Goal: Find specific page/section: Find specific page/section

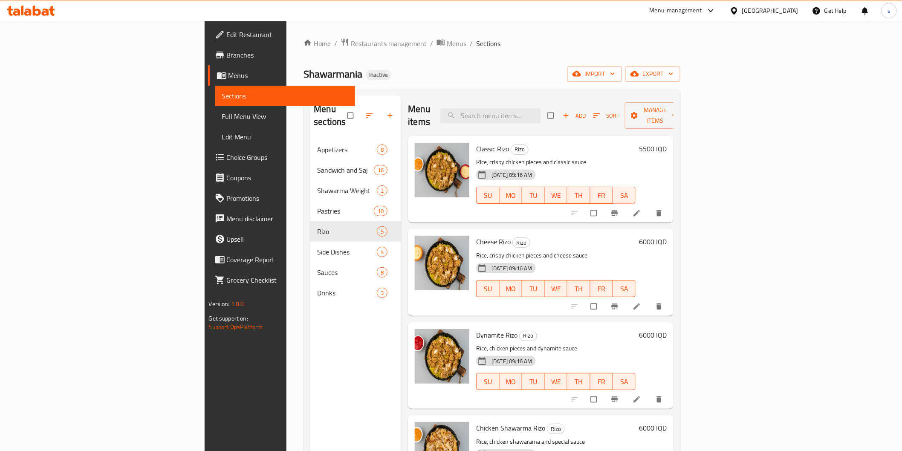
click at [541, 112] on input "search" at bounding box center [490, 115] width 101 height 15
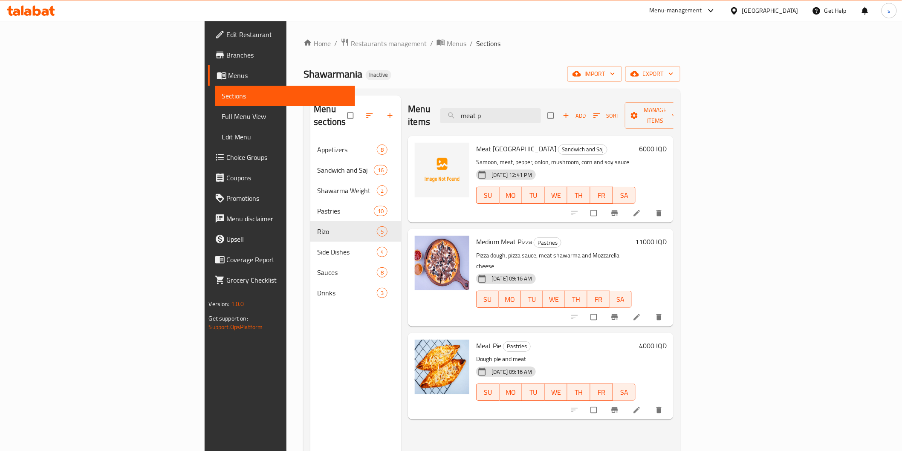
type input "meat p"
click at [476, 142] on span "Meat Philadelphia" at bounding box center [516, 148] width 80 height 13
drag, startPoint x: 459, startPoint y: 87, endPoint x: 455, endPoint y: 101, distance: 14.3
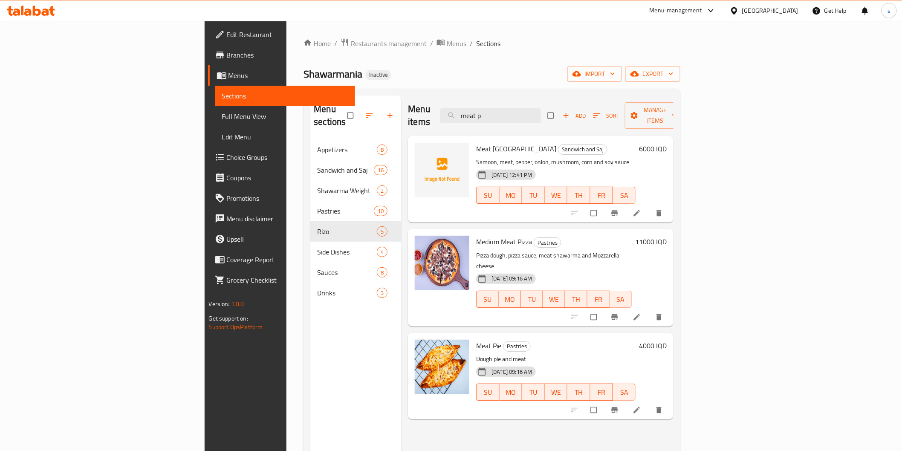
click at [459, 87] on div "Home / Restaurants management / Menus / Sections Shawarmania Inactive import ex…" at bounding box center [491, 295] width 377 height 515
click at [476, 142] on span "Meat Philadelphia" at bounding box center [516, 148] width 80 height 13
copy h6 "Meat Philadelphia"
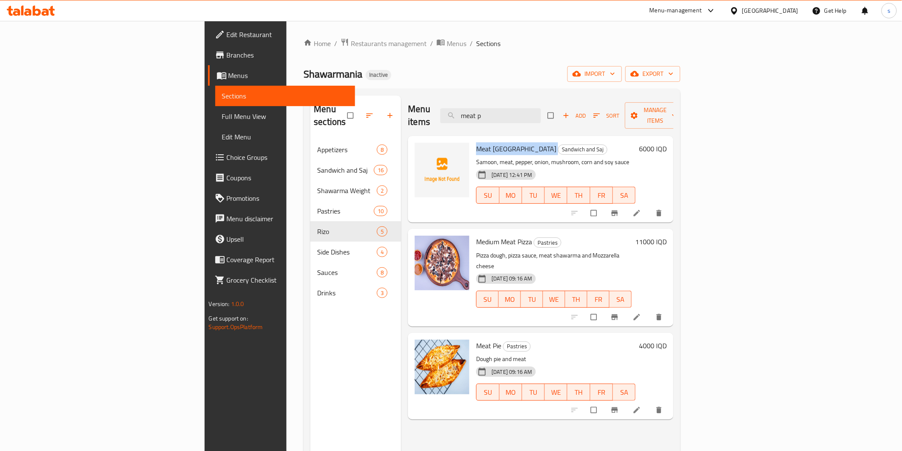
click at [222, 113] on span "Full Menu View" at bounding box center [285, 116] width 126 height 10
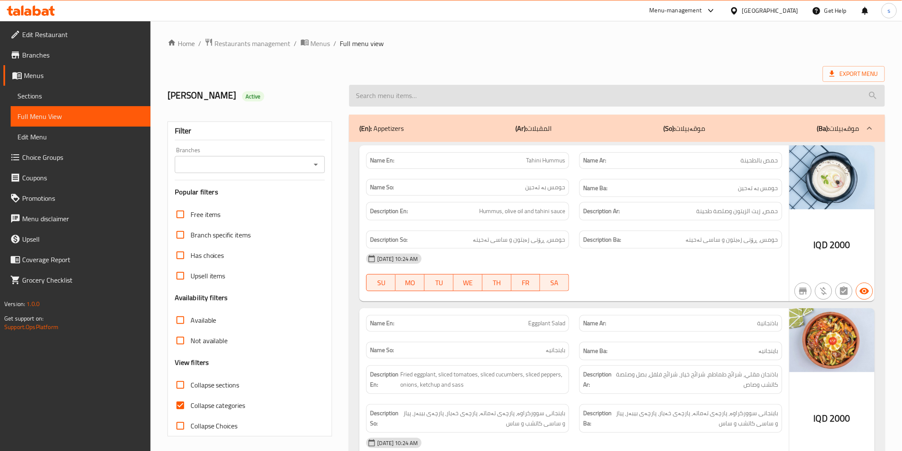
click at [564, 103] on input "search" at bounding box center [616, 96] width 535 height 22
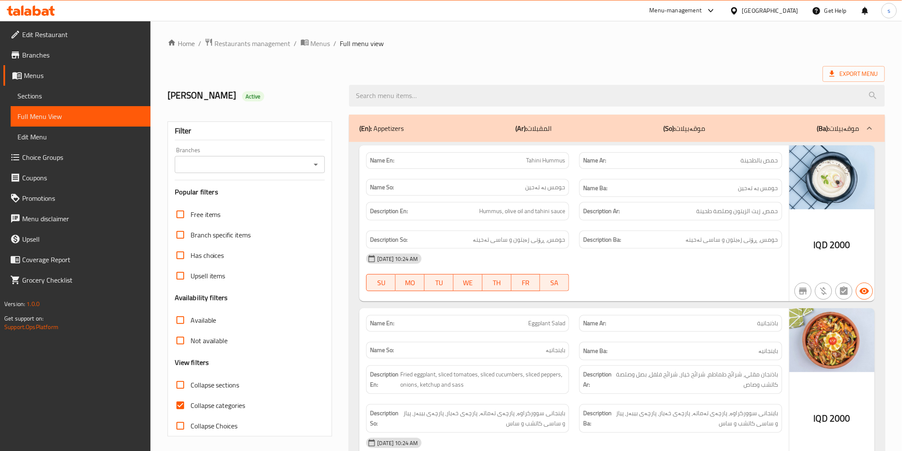
paste input "Meat Philadelphia"
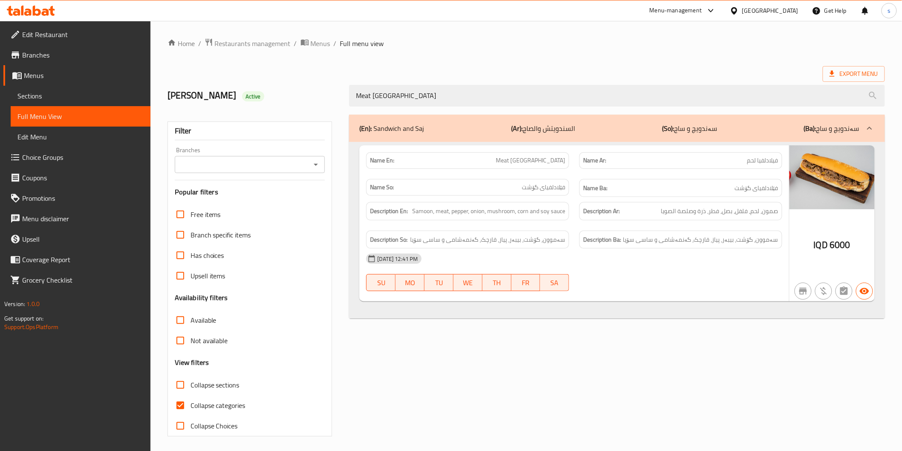
click at [726, 313] on div "Name En: Meat Philadelphia Name Ar: فيلادلفيا لحم Name So: فێلادلفیای گۆشت Name…" at bounding box center [616, 230] width 535 height 177
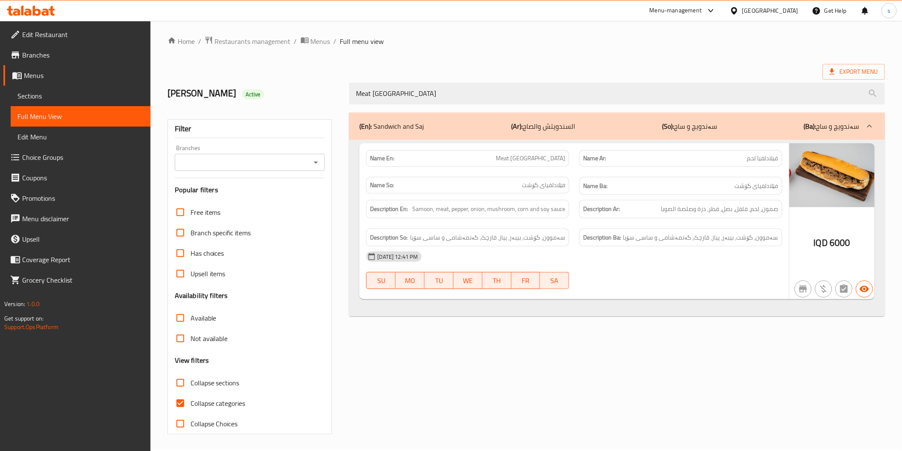
drag, startPoint x: 415, startPoint y: 92, endPoint x: 345, endPoint y: 112, distance: 72.9
click at [345, 112] on div "Home / Restaurants management / Menus / Full menu view Export Menu Mohammed Alz…" at bounding box center [525, 235] width 717 height 398
paste input "Shawarmania Meat Burger"
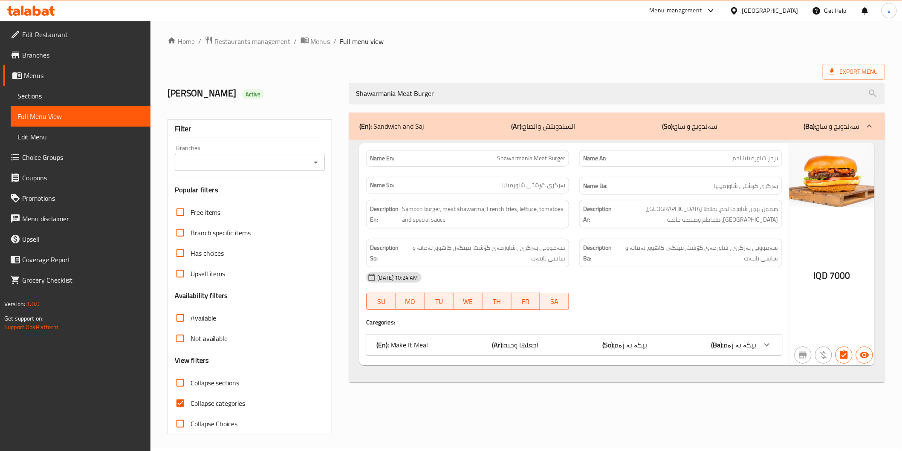
click at [462, 337] on div "(En): Make It Meal (Ar): اجعلها وجبة (So): بیکە بە ژەم (Ba): بیکە بە ژەم" at bounding box center [573, 344] width 415 height 20
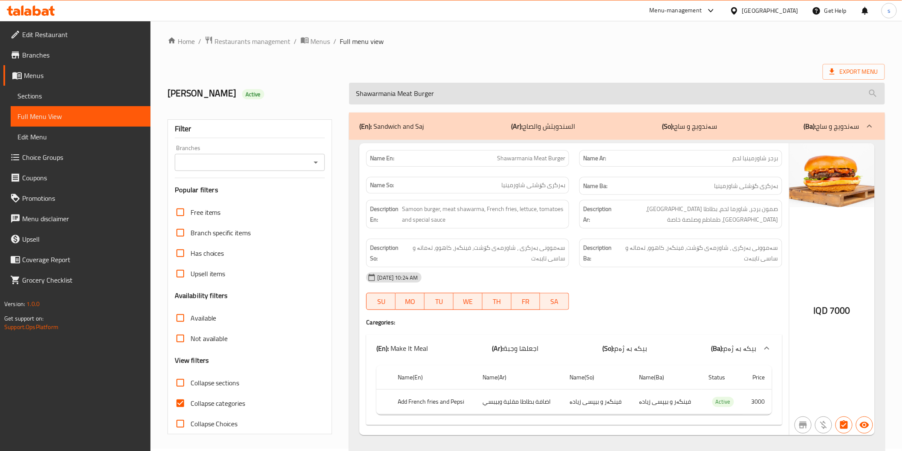
drag, startPoint x: 436, startPoint y: 91, endPoint x: 356, endPoint y: 94, distance: 80.6
click at [356, 94] on input "Shawarmania Meat Burger" at bounding box center [616, 94] width 535 height 22
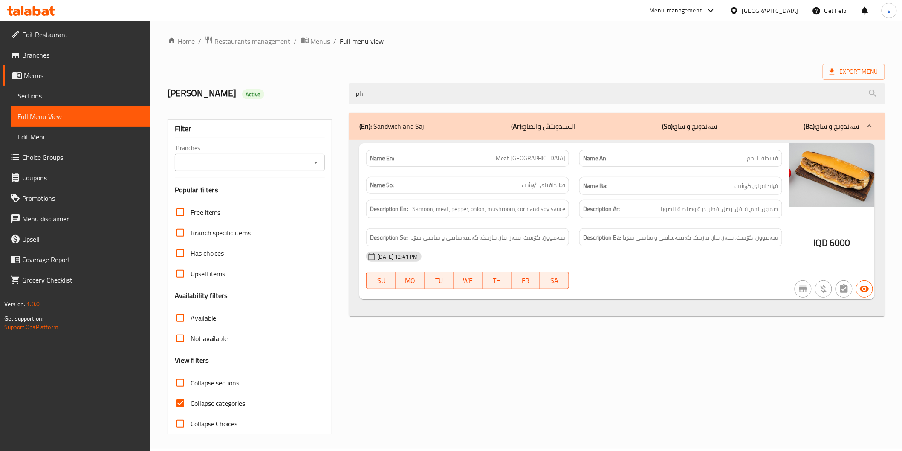
click at [319, 450] on div "Home / Restaurants management / Menus / Full menu view Export Menu Mohammed Alz…" at bounding box center [525, 235] width 751 height 432
drag, startPoint x: 371, startPoint y: 105, endPoint x: 333, endPoint y: 104, distance: 37.9
click at [333, 104] on div "Mohammed Alzangana Active ph" at bounding box center [525, 94] width 727 height 38
paste input "Shawarmania Meat Burger"
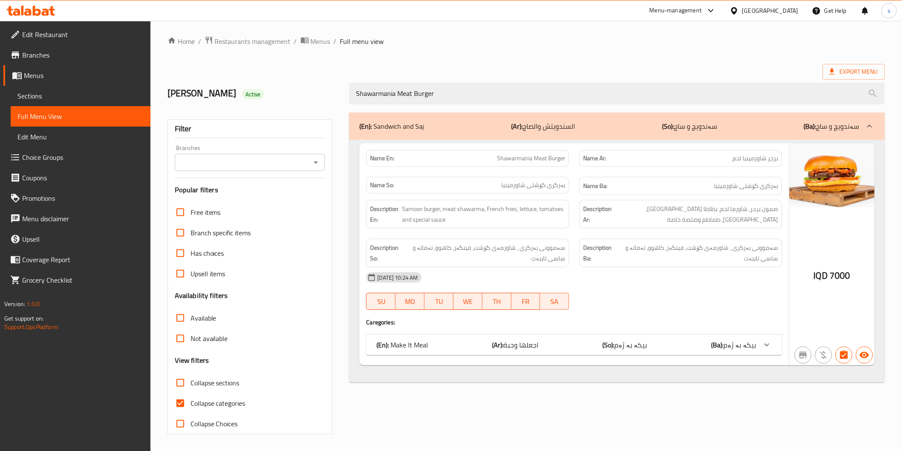
type input "Shawarmania Meat Burger"
click at [533, 344] on span "اجعلها وجبة" at bounding box center [521, 344] width 35 height 13
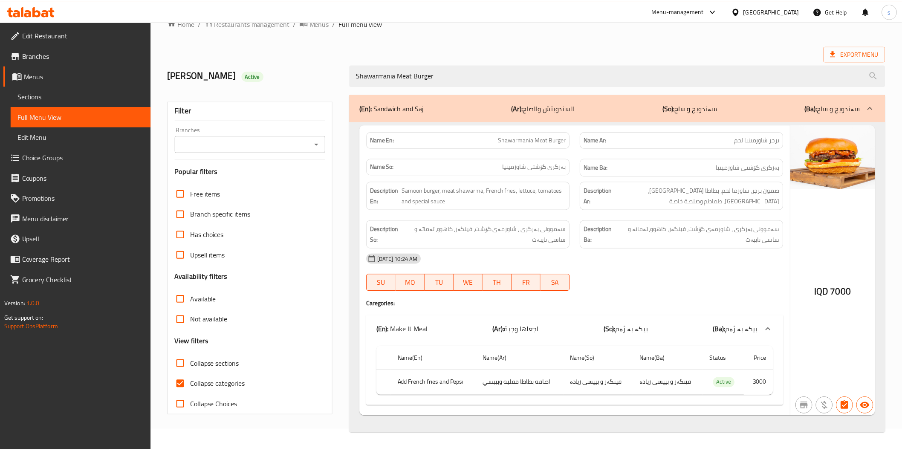
scroll to position [20, 0]
